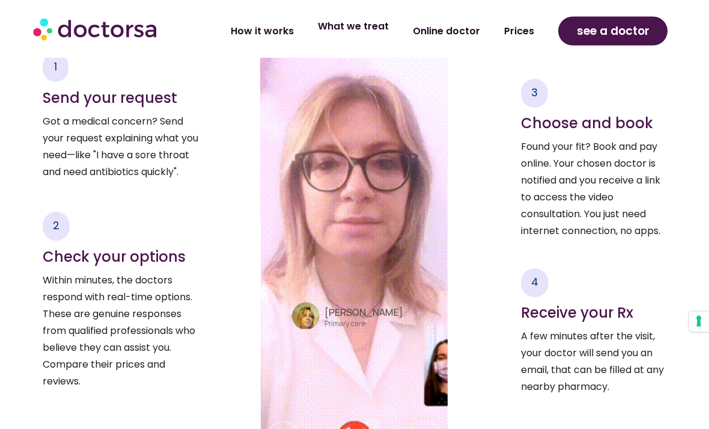
scroll to position [1655, 0]
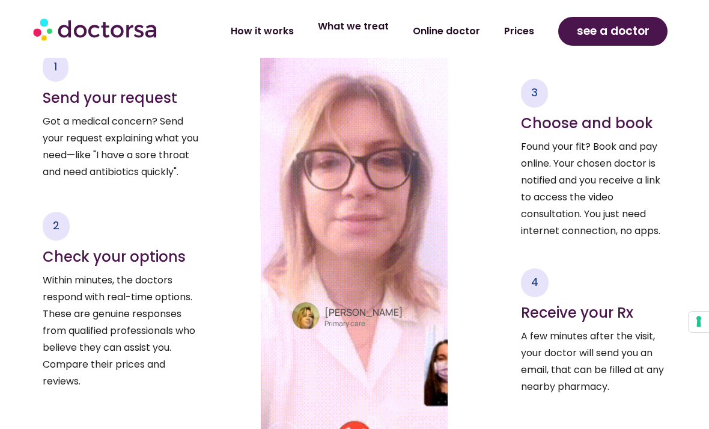
click at [355, 34] on link "What we treat" at bounding box center [353, 27] width 95 height 28
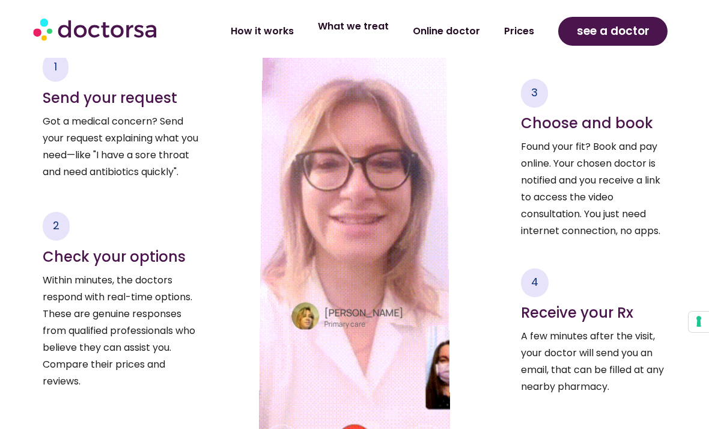
click at [367, 24] on link "What we treat" at bounding box center [353, 27] width 95 height 28
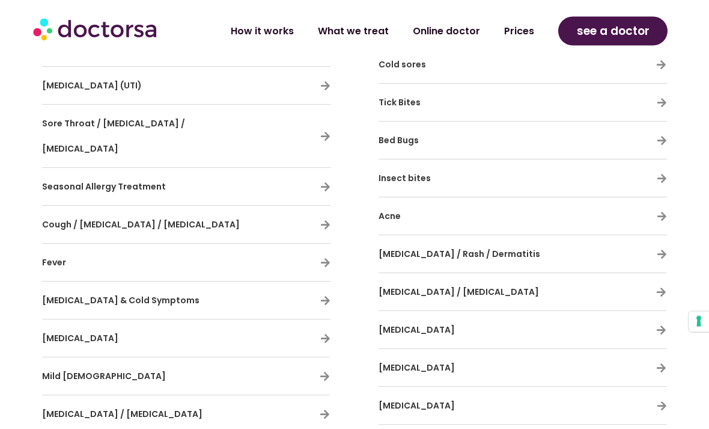
scroll to position [721, 0]
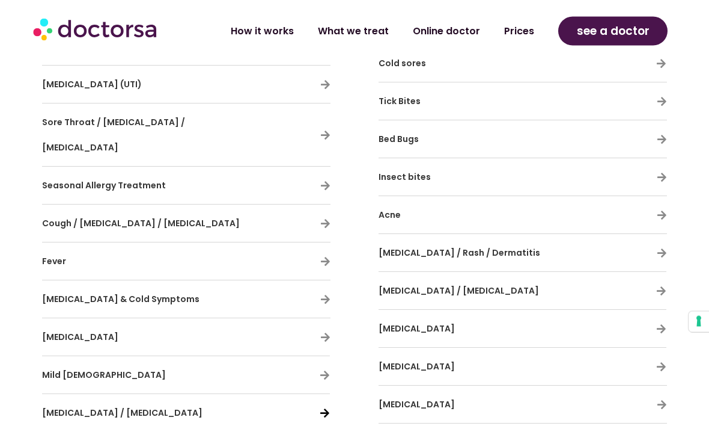
click at [321, 408] on icon at bounding box center [325, 413] width 10 height 10
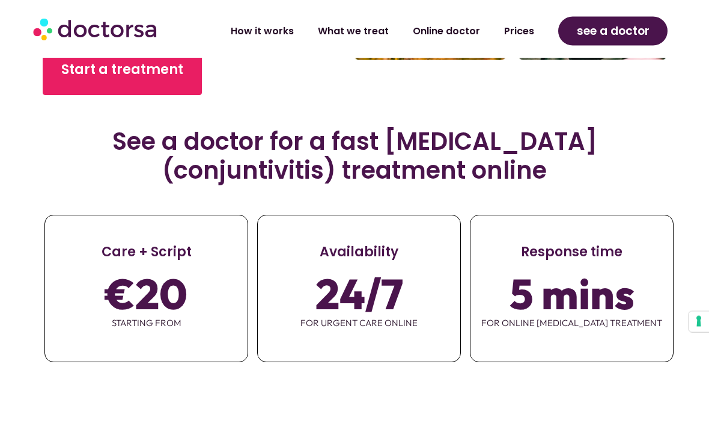
scroll to position [401, 0]
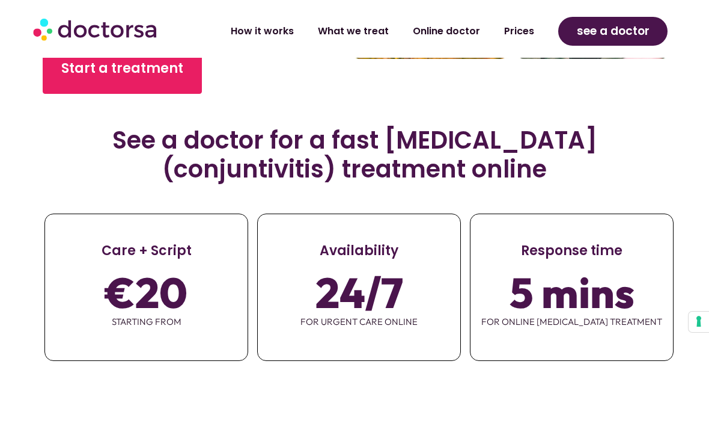
click at [192, 300] on div "€20 starting from" at bounding box center [146, 304] width 203 height 89
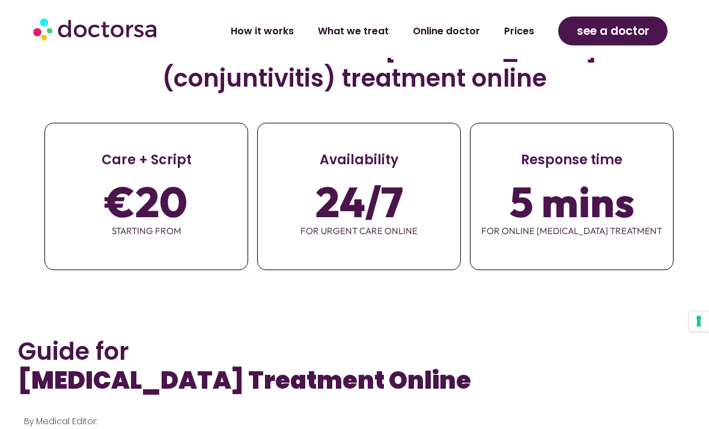
scroll to position [498, 0]
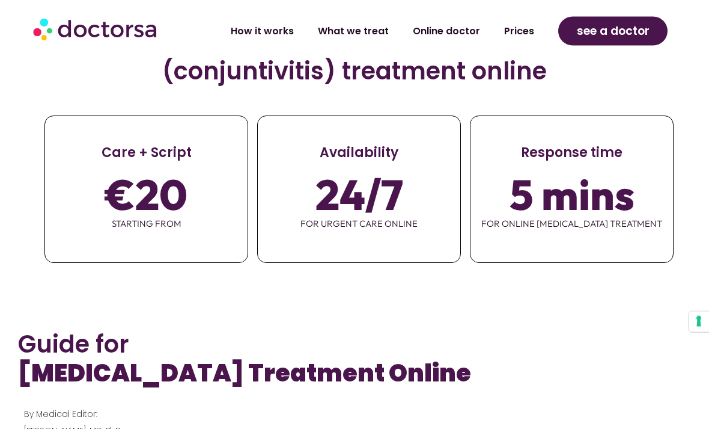
click at [186, 191] on span "€20" at bounding box center [146, 195] width 82 height 34
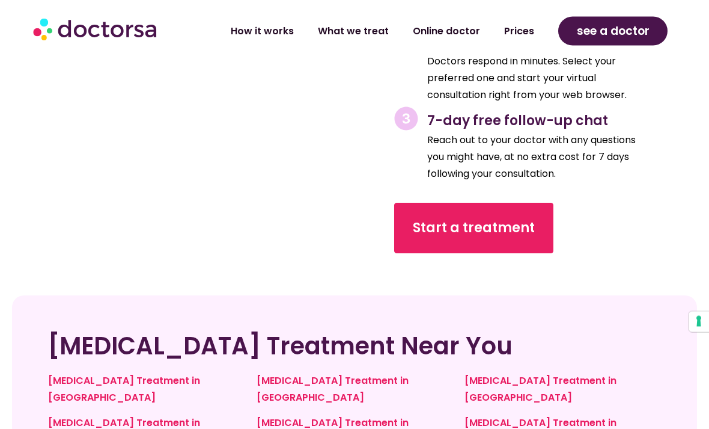
scroll to position [4479, 0]
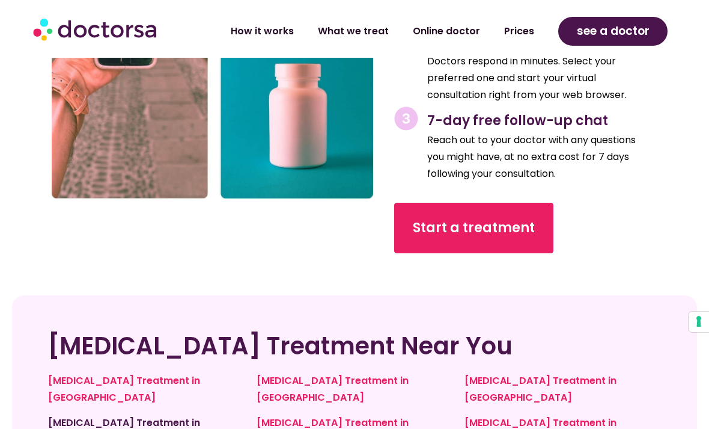
click at [168, 415] on link "Pink Eye Treatment in Spain" at bounding box center [124, 430] width 152 height 31
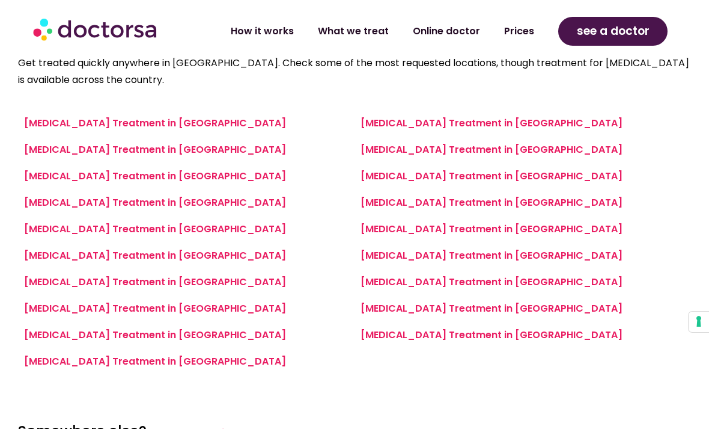
scroll to position [486, 0]
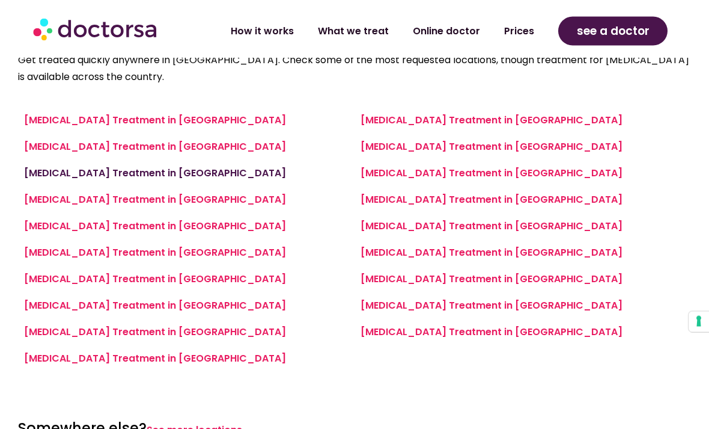
click at [164, 167] on link "Pink Eye Treatment in Granada" at bounding box center [155, 174] width 262 height 14
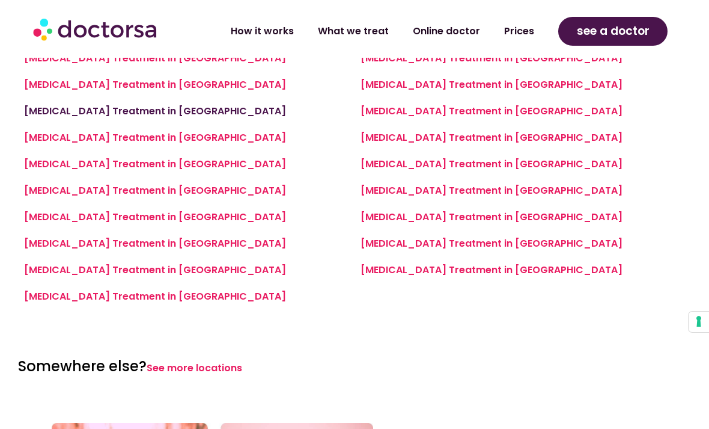
scroll to position [608, 0]
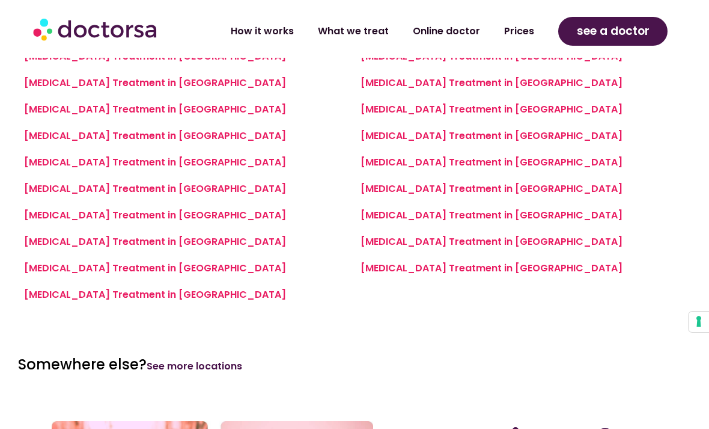
click at [215, 359] on link "See more locations" at bounding box center [195, 366] width 96 height 14
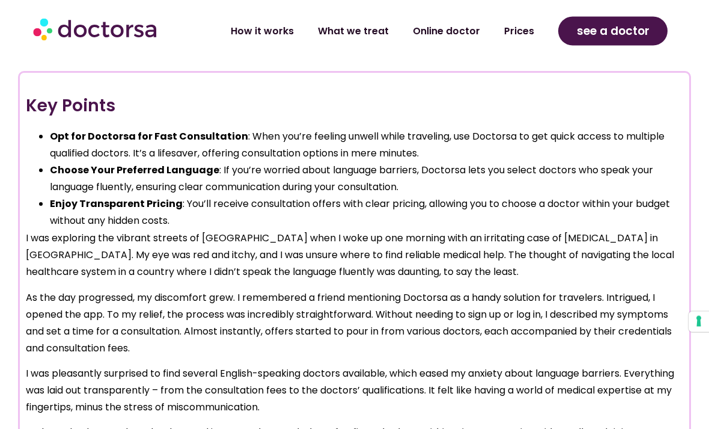
scroll to position [919, 0]
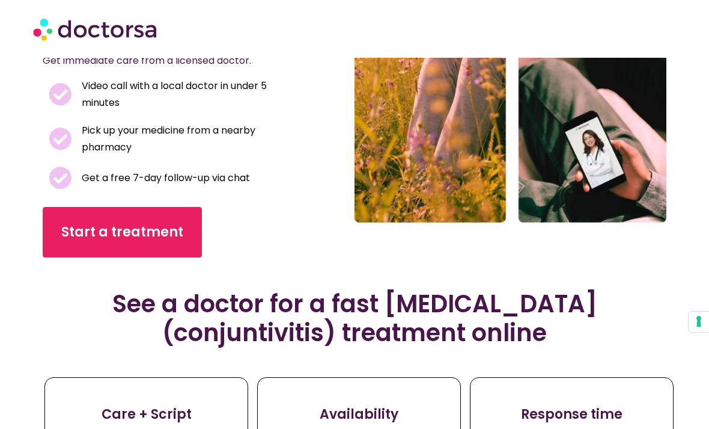
scroll to position [291, 0]
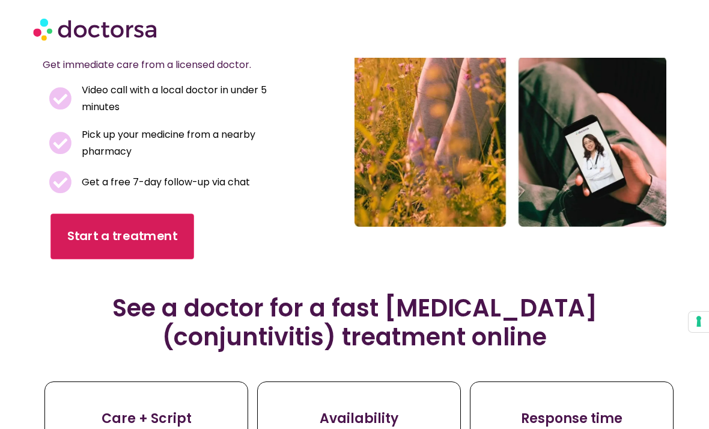
click at [166, 240] on span "Start a treatment" at bounding box center [122, 235] width 110 height 17
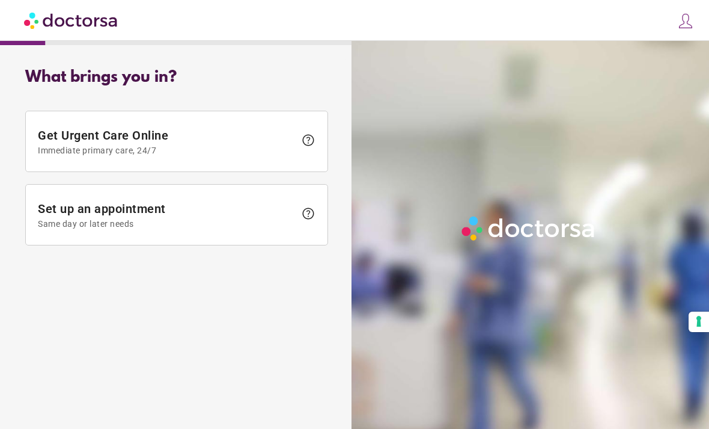
scroll to position [29, 0]
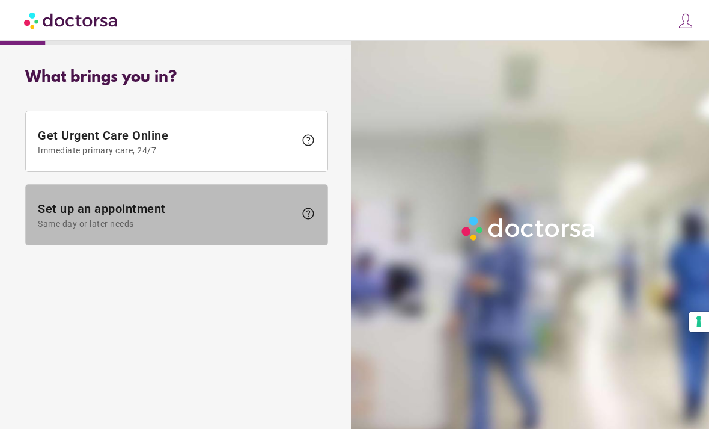
click at [196, 201] on span "Set up an appointment Same day or later needs" at bounding box center [166, 214] width 257 height 27
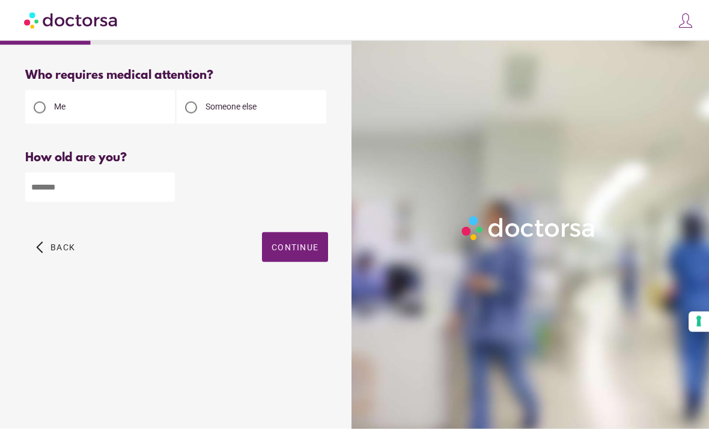
scroll to position [0, 0]
click at [144, 191] on input "number" at bounding box center [100, 187] width 150 height 29
type input "**"
click at [307, 257] on span "button" at bounding box center [295, 247] width 66 height 30
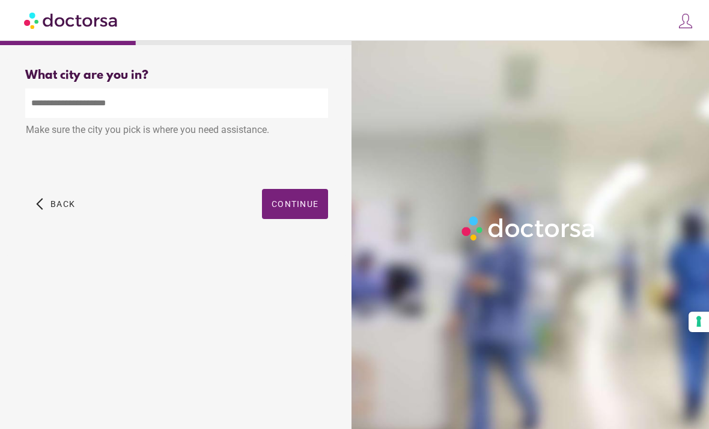
click at [214, 108] on input "text" at bounding box center [176, 102] width 303 height 29
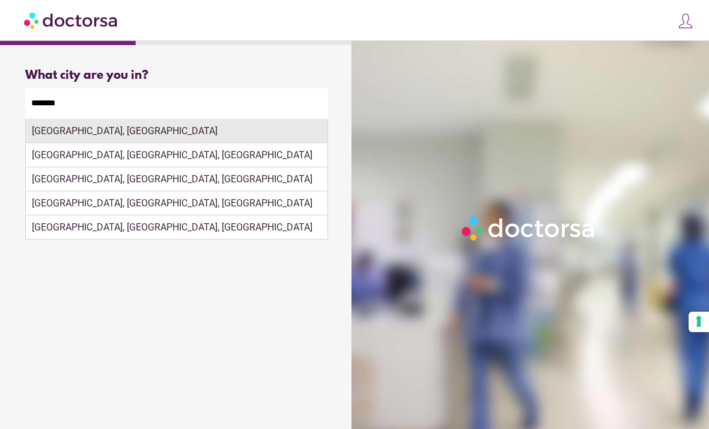
click at [188, 134] on div "Córdoba, Spain" at bounding box center [177, 131] width 302 height 24
type input "**********"
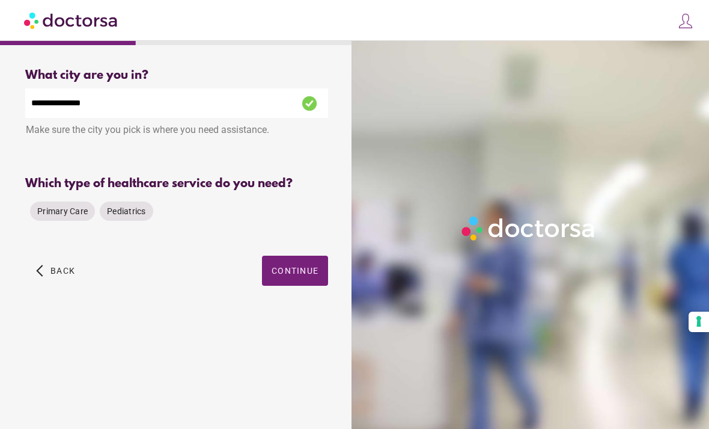
scroll to position [31, 0]
click at [71, 206] on span "Primary Care" at bounding box center [62, 211] width 51 height 10
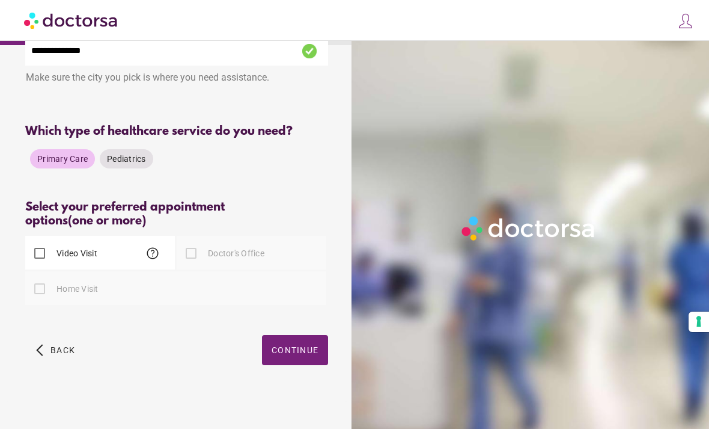
scroll to position [61, 0]
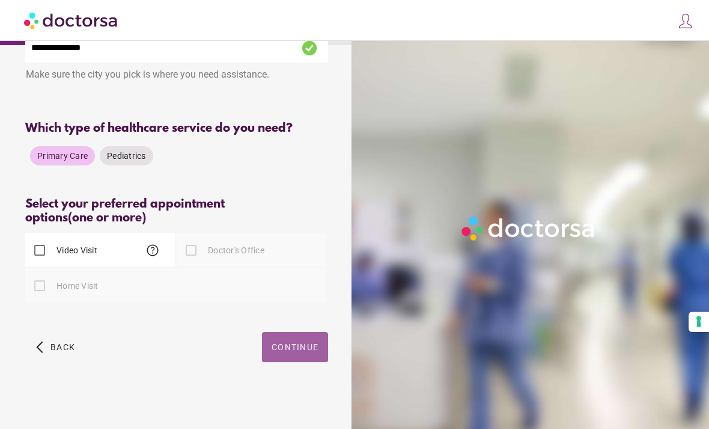
click at [311, 348] on span "Continue" at bounding box center [295, 347] width 47 height 10
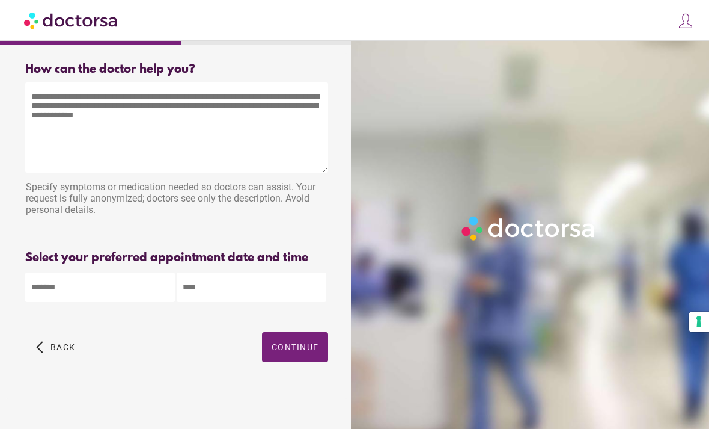
click at [224, 83] on textarea at bounding box center [176, 127] width 303 height 90
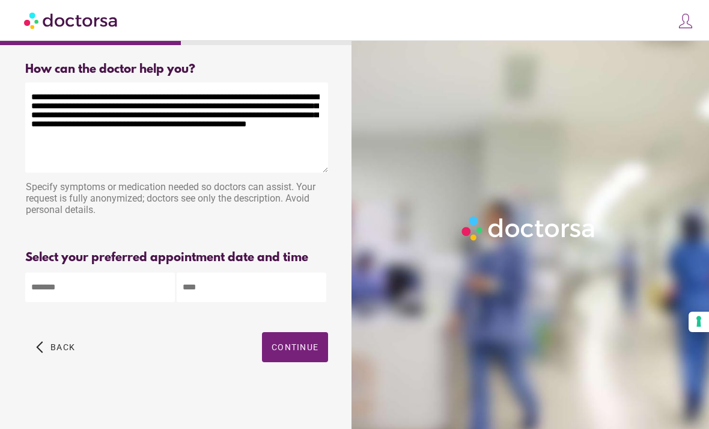
type textarea "**********"
click at [59, 261] on body "**********" at bounding box center [354, 211] width 709 height 435
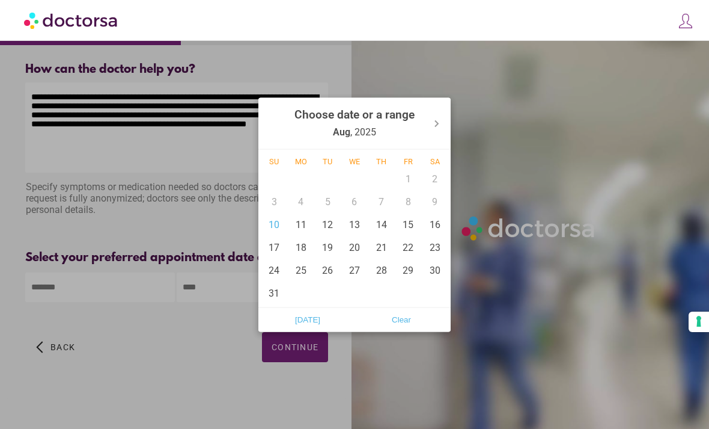
click at [277, 228] on div "10" at bounding box center [274, 224] width 27 height 23
type input "******"
click at [225, 258] on div at bounding box center [354, 214] width 709 height 429
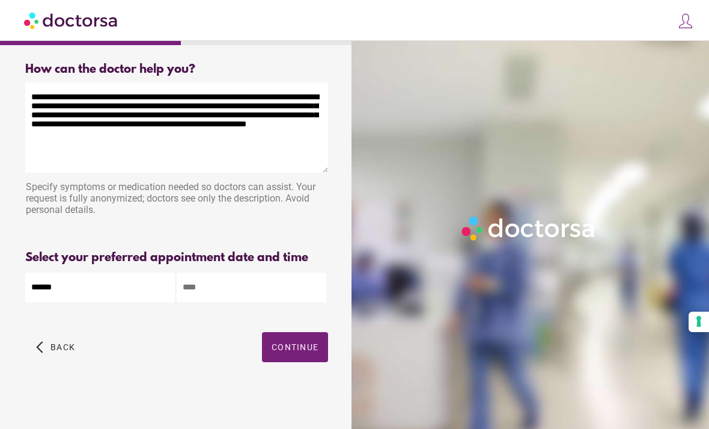
click at [271, 272] on input "text" at bounding box center [252, 286] width 150 height 29
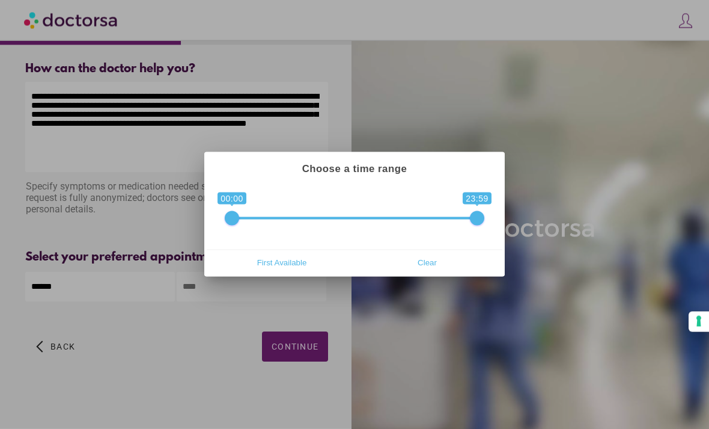
scroll to position [25, 0]
type input "**********"
click at [379, 226] on div "**********" at bounding box center [355, 216] width 296 height 66
click at [361, 214] on span "0 1 00:00 23:59 00:00 — 23:59" at bounding box center [355, 210] width 260 height 30
click at [295, 218] on span at bounding box center [354, 218] width 245 height 2
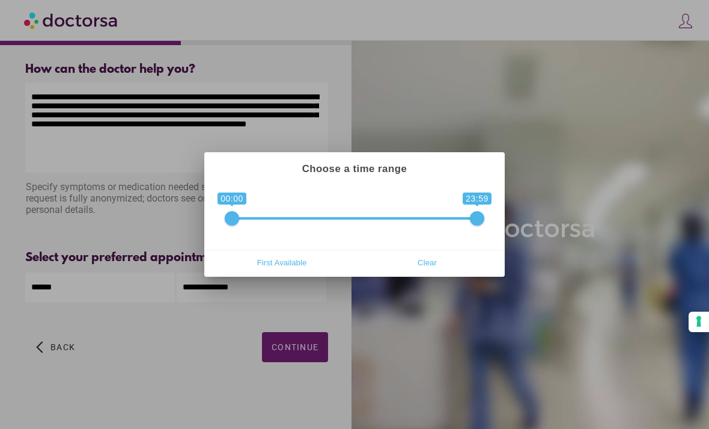
click at [342, 218] on span at bounding box center [354, 218] width 245 height 2
click at [335, 231] on div "**********" at bounding box center [355, 216] width 296 height 66
click at [444, 256] on span "Clear" at bounding box center [427, 262] width 138 height 18
click at [352, 211] on span "0 1 00:00 23:59 00:00 — 23:59" at bounding box center [355, 210] width 260 height 30
click at [325, 218] on span at bounding box center [354, 218] width 245 height 2
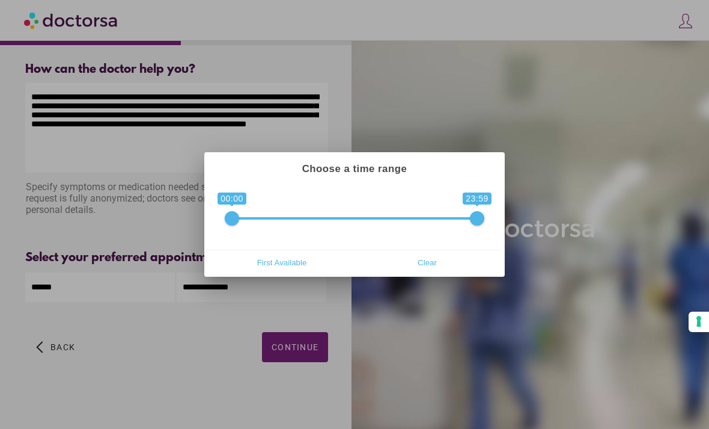
click at [344, 218] on span at bounding box center [354, 218] width 245 height 2
click at [272, 263] on span "First Available" at bounding box center [282, 262] width 138 height 18
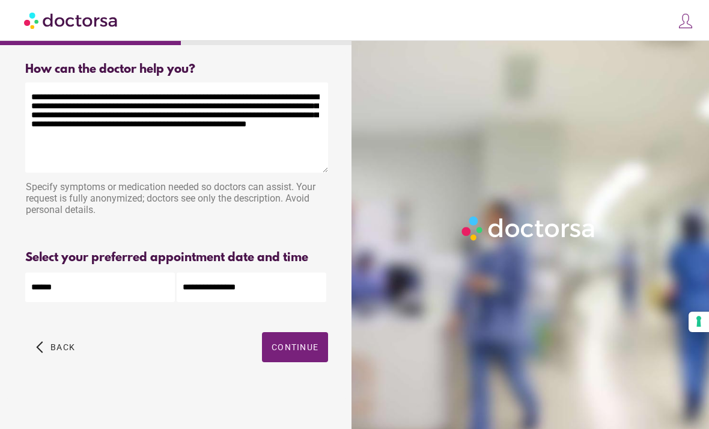
click at [260, 273] on input "**********" at bounding box center [252, 286] width 150 height 29
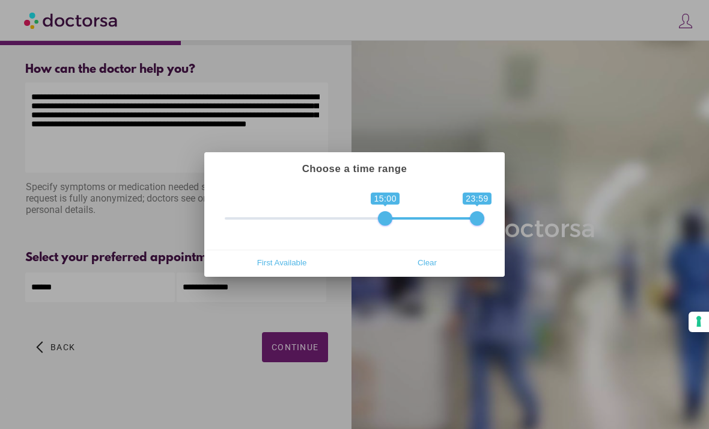
click at [468, 225] on div "**********" at bounding box center [355, 216] width 296 height 66
click at [431, 219] on span at bounding box center [431, 218] width 92 height 2
click at [414, 218] on span at bounding box center [355, 218] width 260 height 2
type input "**********"
click at [312, 338] on div at bounding box center [354, 214] width 709 height 429
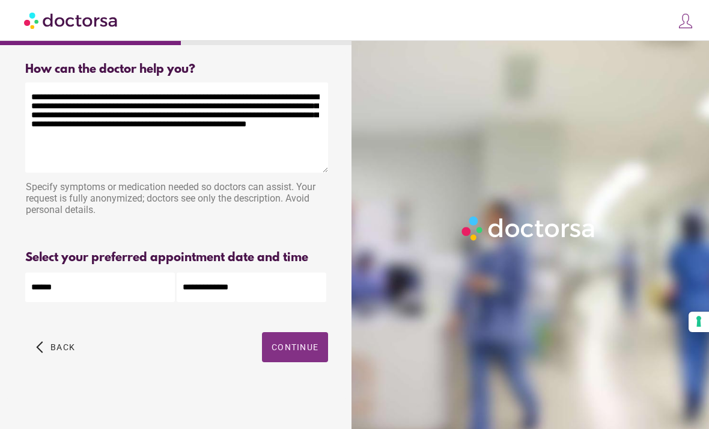
click at [311, 344] on span "button" at bounding box center [295, 347] width 66 height 30
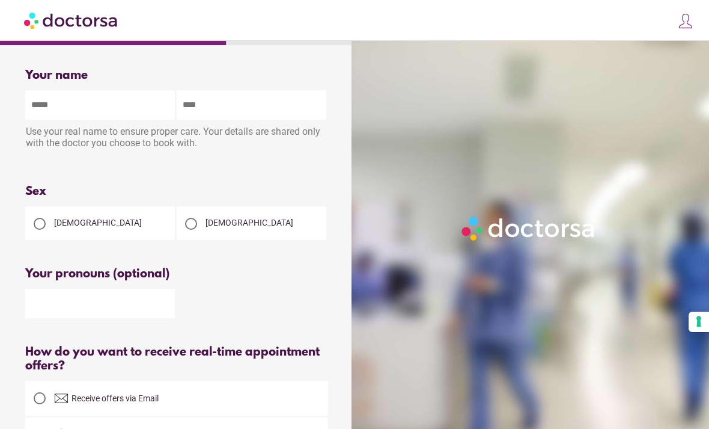
click at [191, 230] on div at bounding box center [191, 224] width 12 height 12
click at [78, 309] on input "text" at bounding box center [100, 303] width 150 height 29
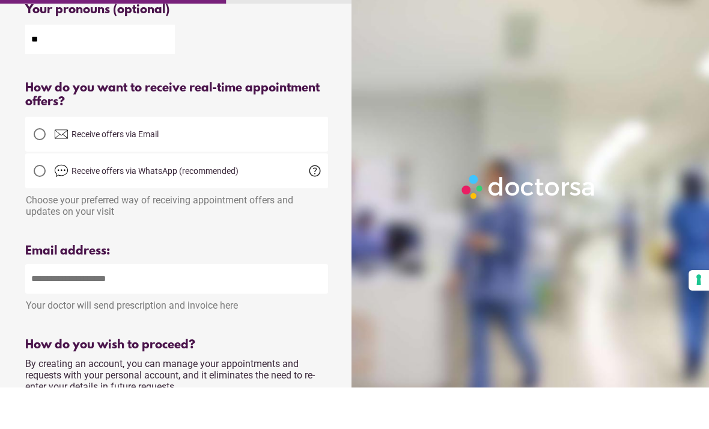
scroll to position [223, 0]
type input "**"
click at [218, 305] on input "email" at bounding box center [176, 319] width 303 height 29
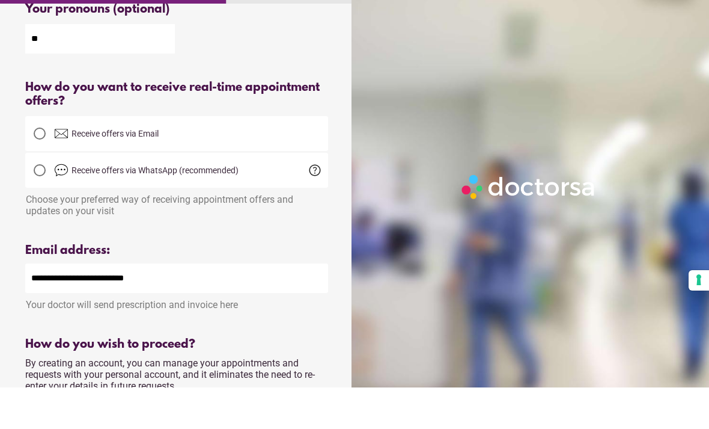
type input "**********"
click at [313, 204] on span "help" at bounding box center [315, 211] width 14 height 14
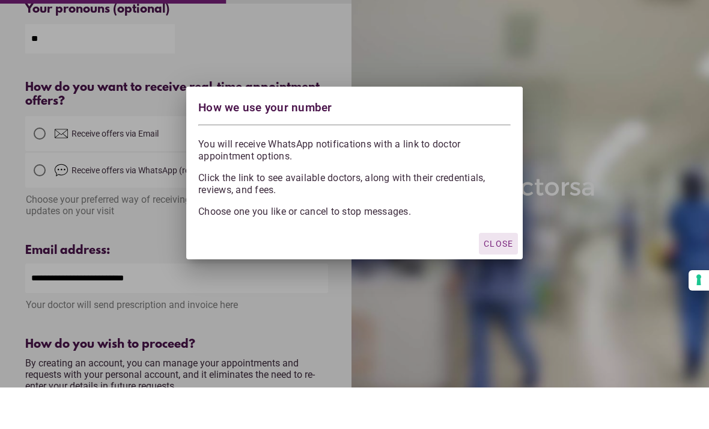
scroll to position [265, 0]
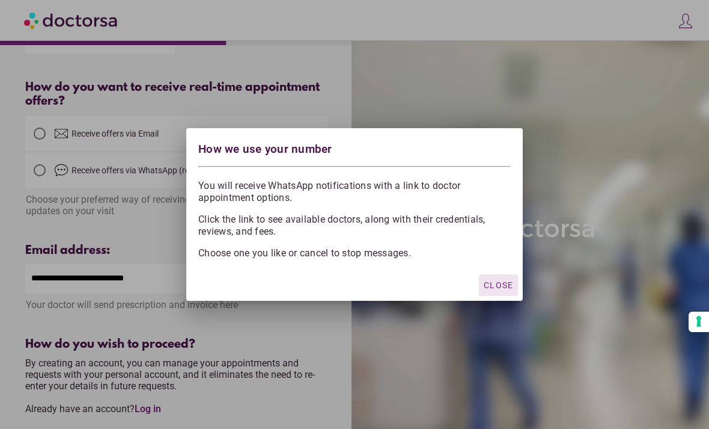
click at [499, 296] on div "button" at bounding box center [498, 285] width 39 height 22
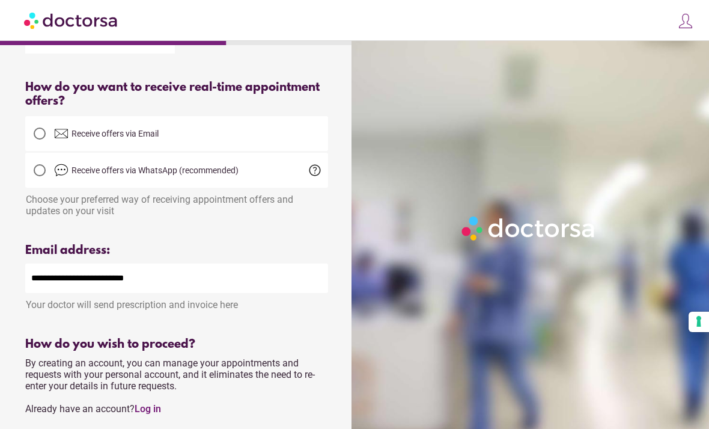
click at [311, 162] on label "Receive offers via WhatsApp (recommended)" at bounding box center [176, 170] width 303 height 29
click at [315, 167] on label "Receive offers via WhatsApp (recommended)" at bounding box center [176, 170] width 303 height 29
click at [318, 177] on span "help" at bounding box center [315, 170] width 14 height 14
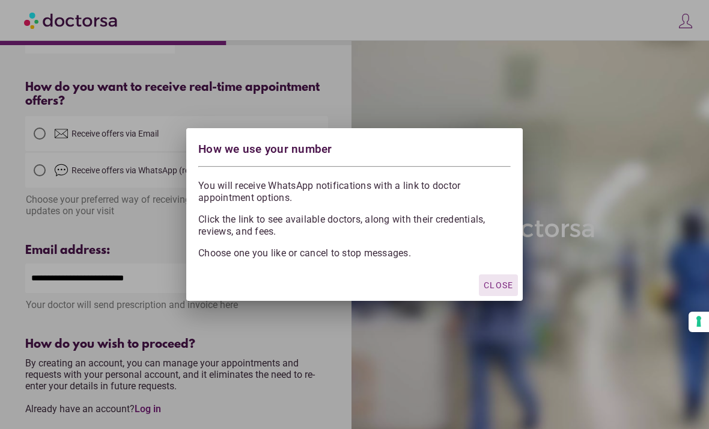
click at [513, 296] on div "button" at bounding box center [498, 285] width 39 height 22
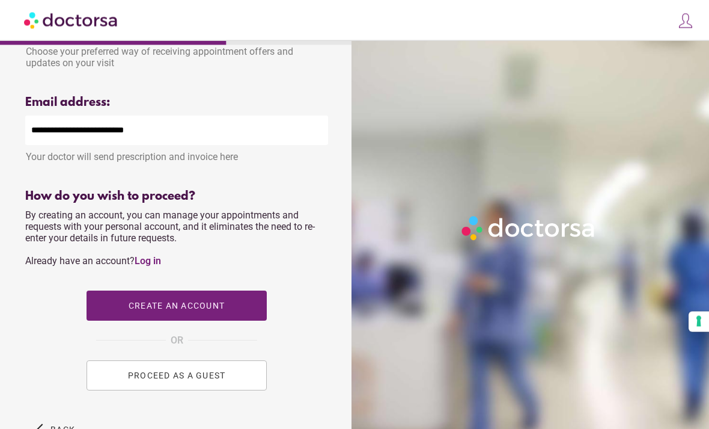
scroll to position [415, 0]
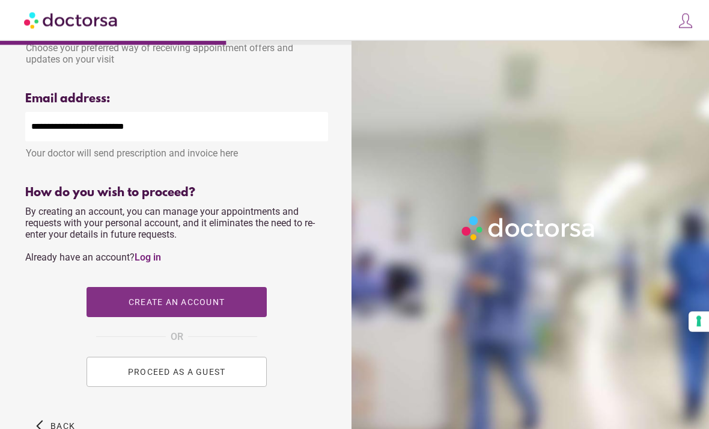
click at [207, 307] on span "Create an account" at bounding box center [177, 303] width 96 height 10
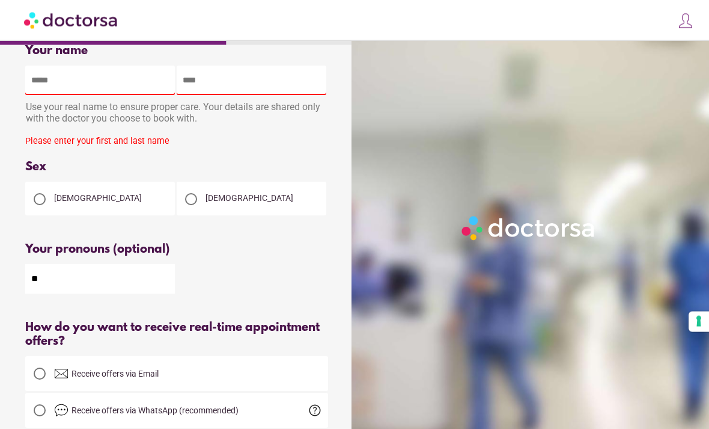
scroll to position [0, 0]
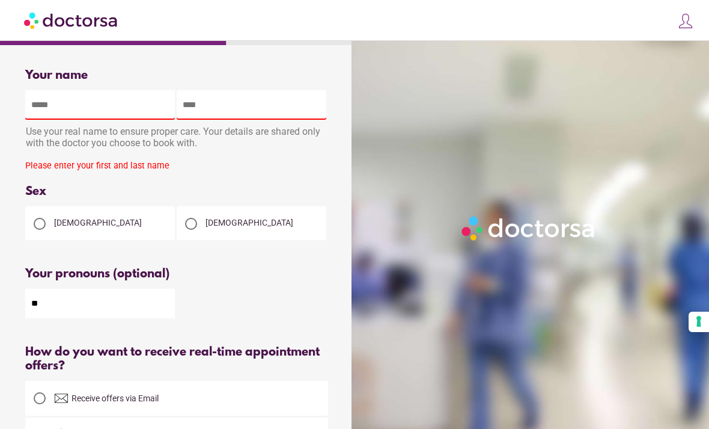
click at [127, 106] on input "text" at bounding box center [100, 104] width 150 height 29
type input "****"
click at [280, 109] on input "text" at bounding box center [252, 104] width 150 height 29
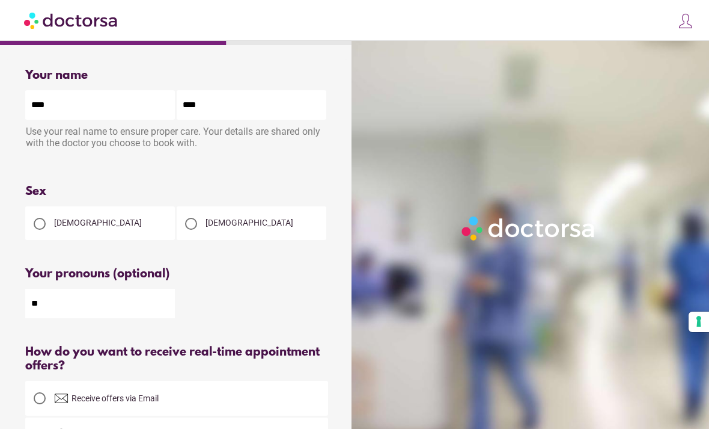
type input "*****"
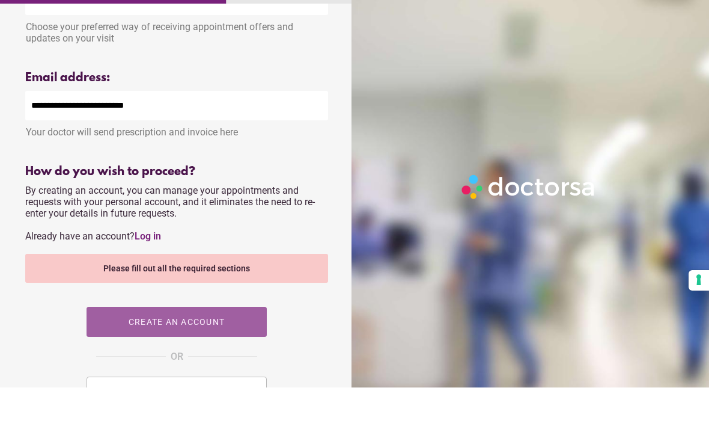
click at [209, 358] on span "Create an account" at bounding box center [177, 363] width 96 height 10
type input "**********"
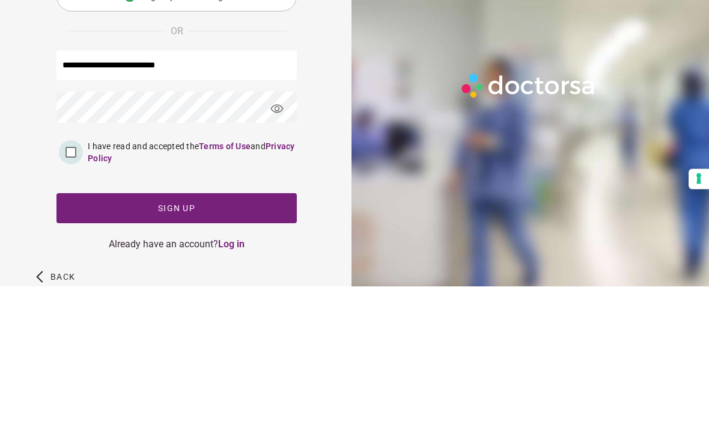
scroll to position [71, 0]
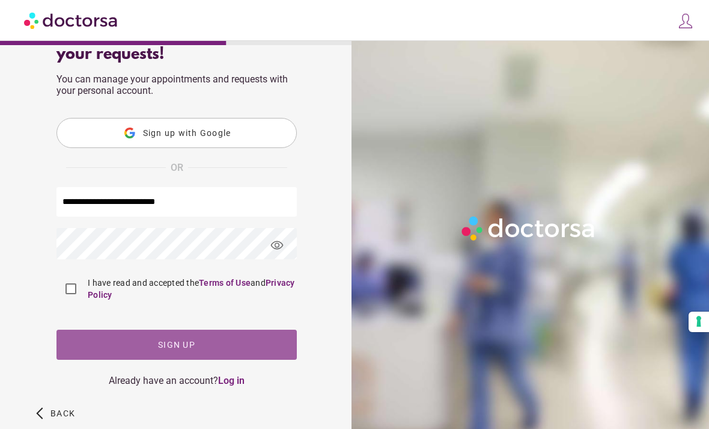
click at [218, 348] on span "button" at bounding box center [177, 344] width 241 height 30
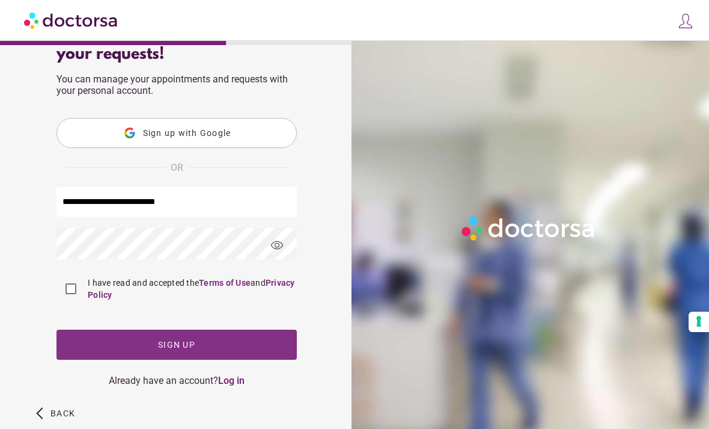
scroll to position [0, 0]
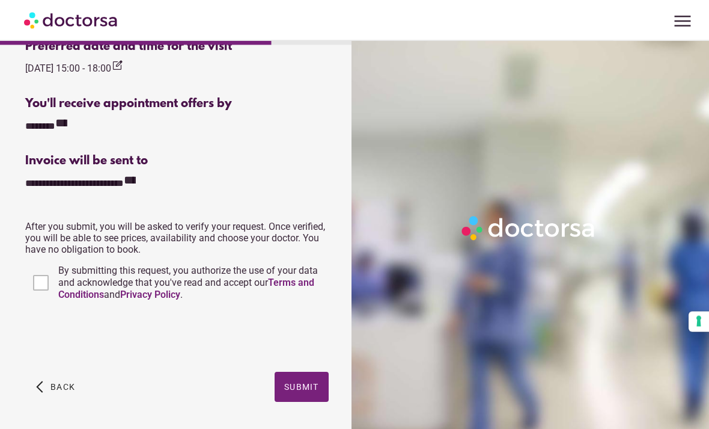
scroll to position [468, 0]
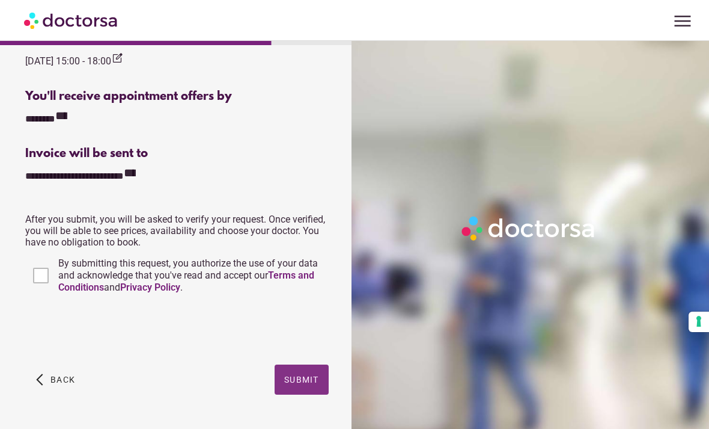
click at [317, 384] on span "Submit" at bounding box center [301, 380] width 35 height 10
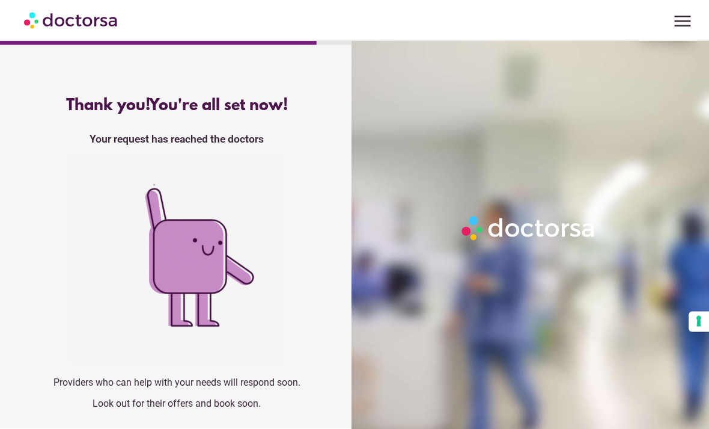
scroll to position [16, 0]
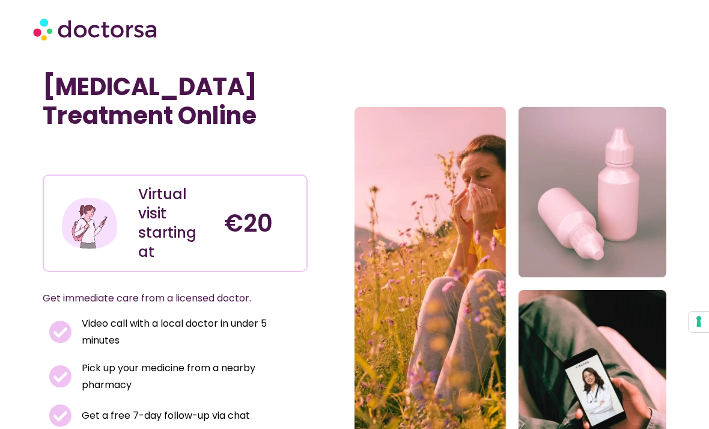
scroll to position [291, 0]
